Goal: Information Seeking & Learning: Compare options

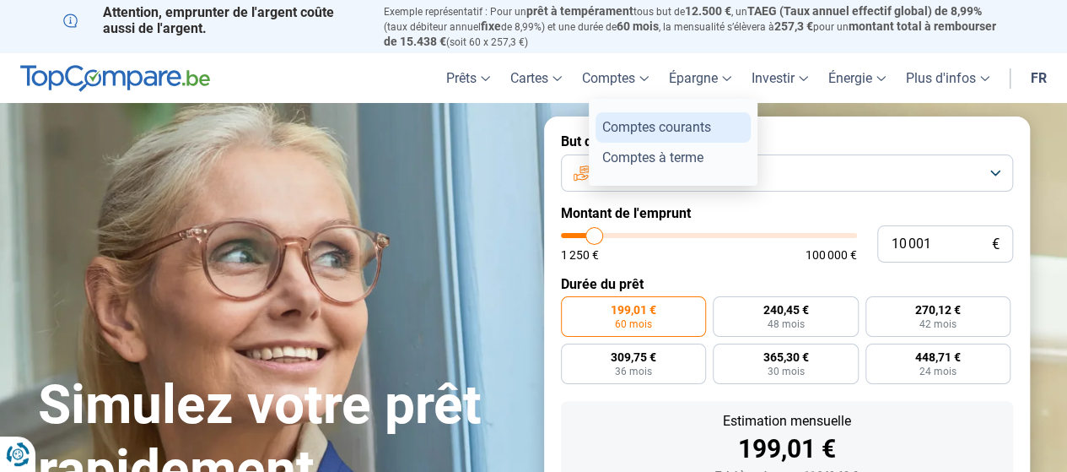
click at [642, 132] on link "Comptes courants" at bounding box center [673, 127] width 155 height 30
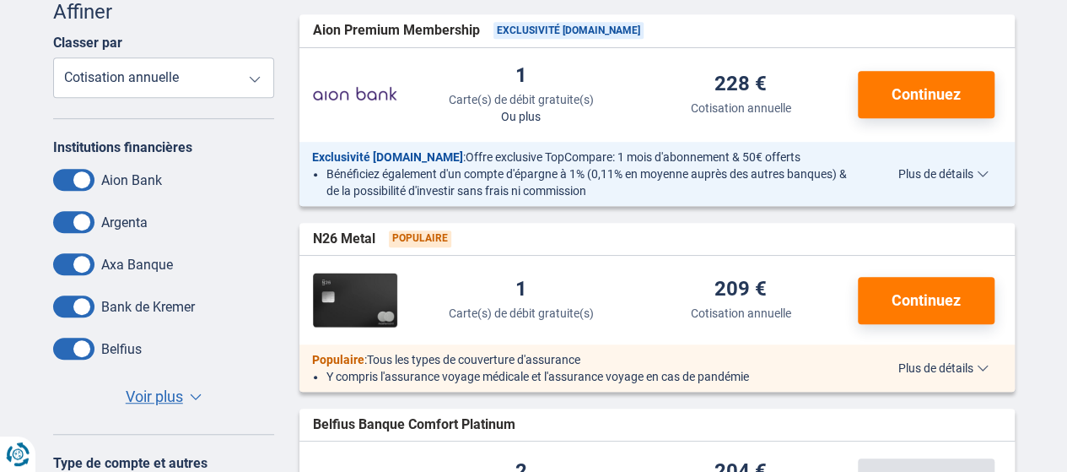
scroll to position [429, 0]
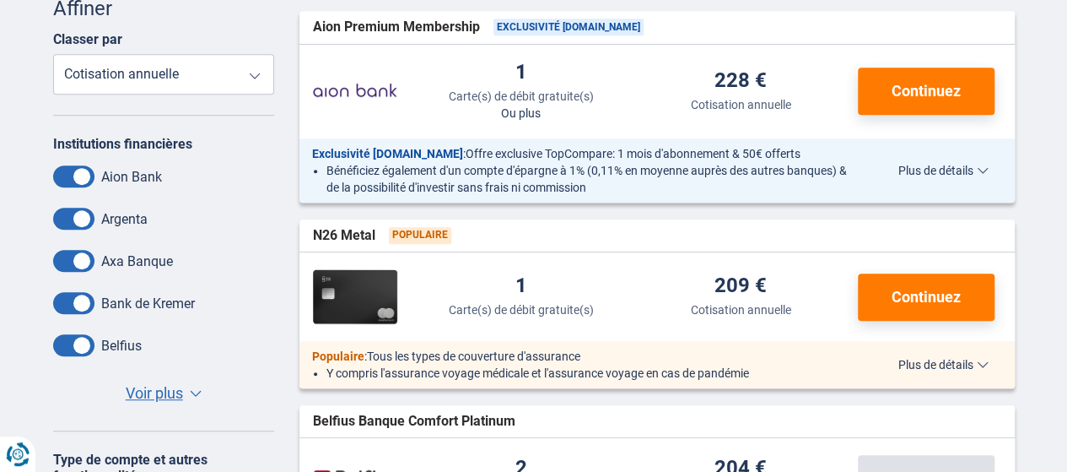
click at [248, 84] on select "Carte(s) de débit gratuite(s) Cotisation annuelle" at bounding box center [164, 74] width 222 height 40
click at [173, 392] on span "Voir plus" at bounding box center [154, 393] width 57 height 22
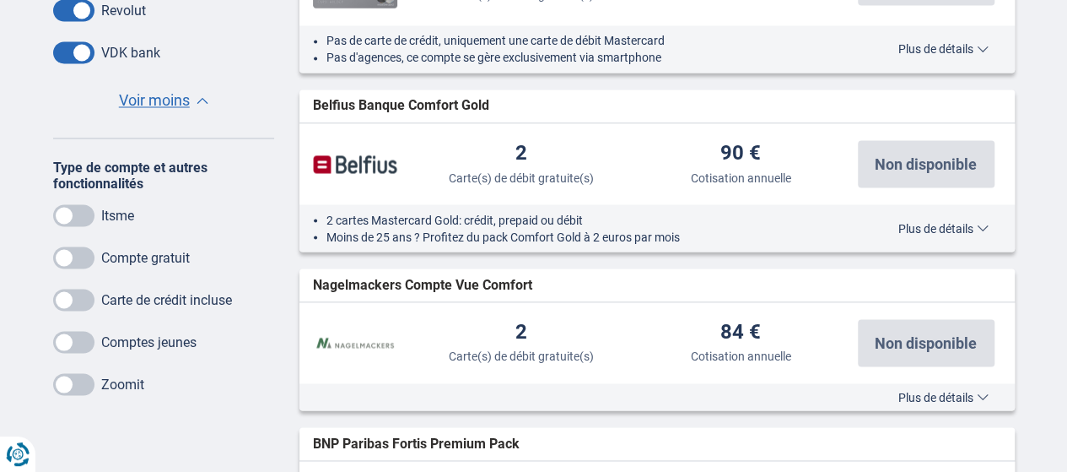
scroll to position [1442, 0]
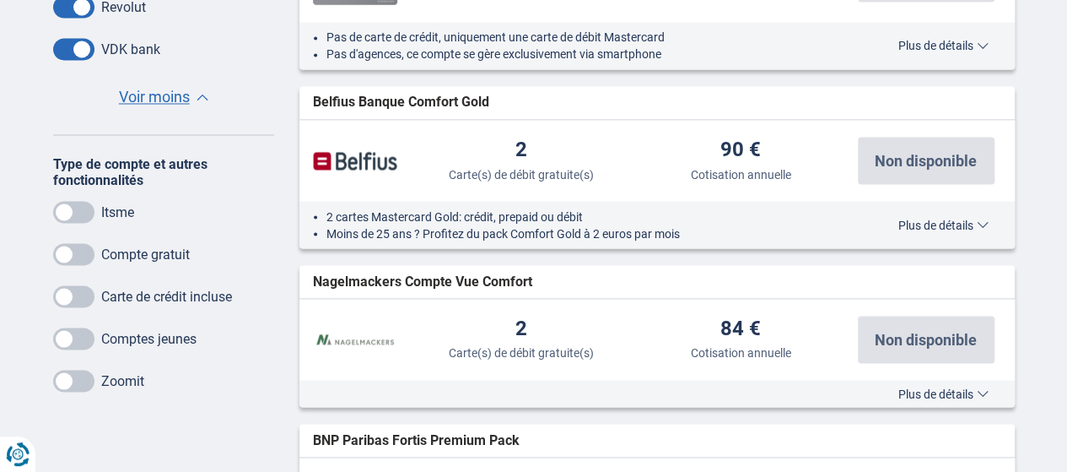
click at [76, 214] on span at bounding box center [73, 212] width 41 height 22
click at [0, 0] on input "checkbox" at bounding box center [0, 0] width 0 height 0
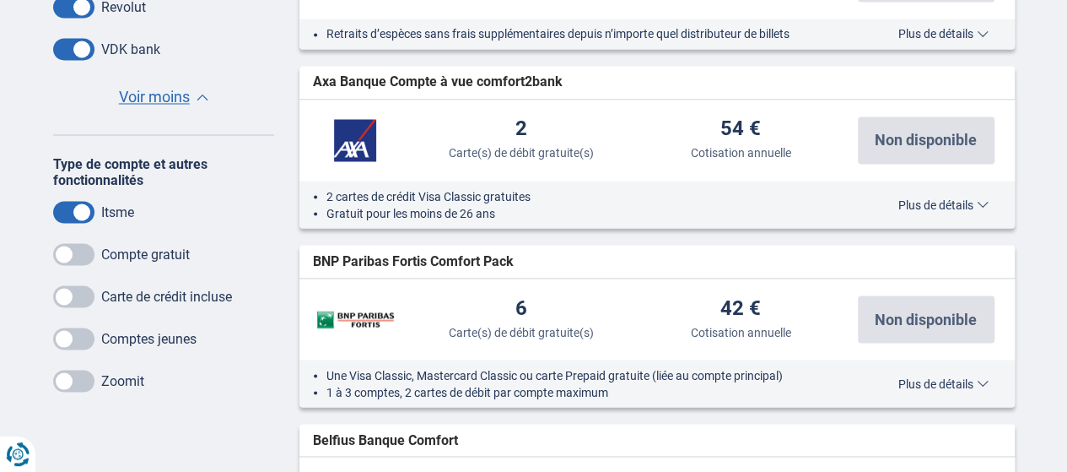
click at [75, 383] on span at bounding box center [73, 381] width 41 height 22
click at [0, 0] on input "checkbox" at bounding box center [0, 0] width 0 height 0
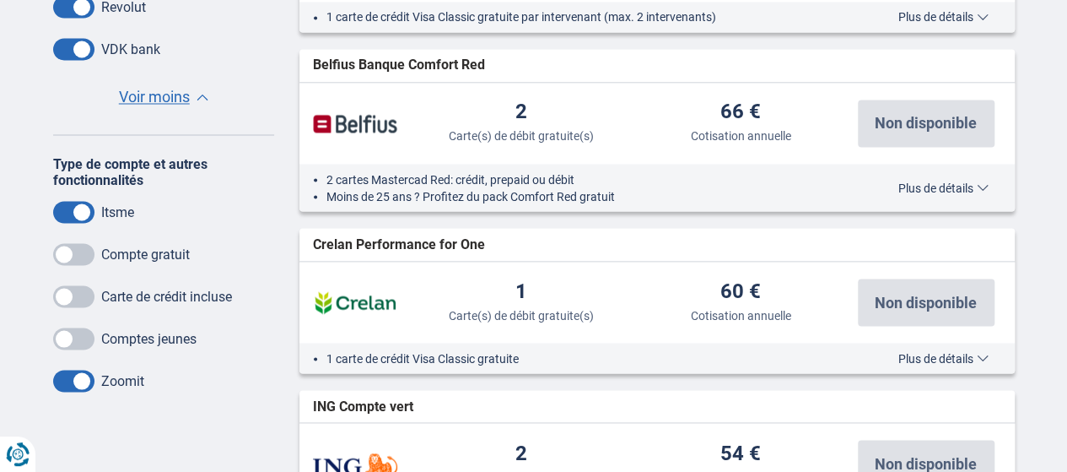
click at [79, 287] on span at bounding box center [73, 296] width 41 height 22
click at [0, 0] on input "checkbox" at bounding box center [0, 0] width 0 height 0
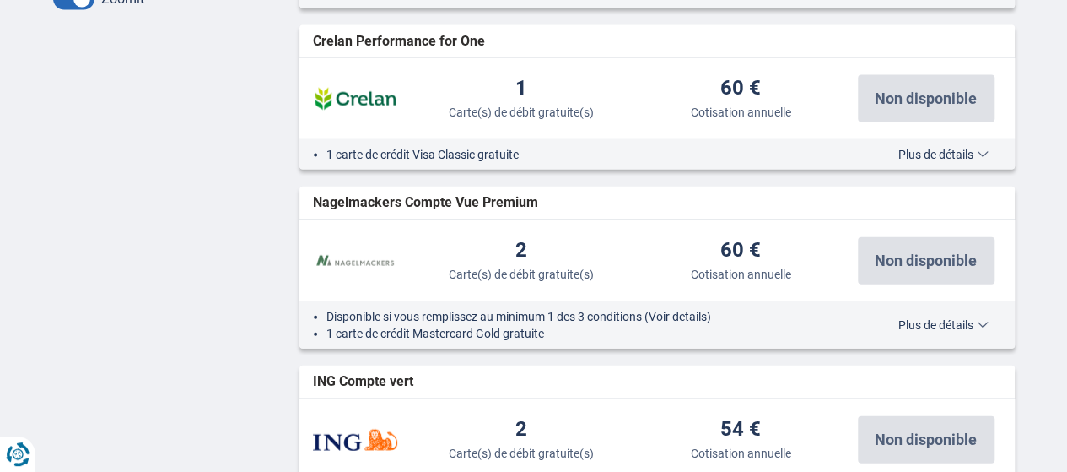
scroll to position [1835, 0]
